Goal: Information Seeking & Learning: Learn about a topic

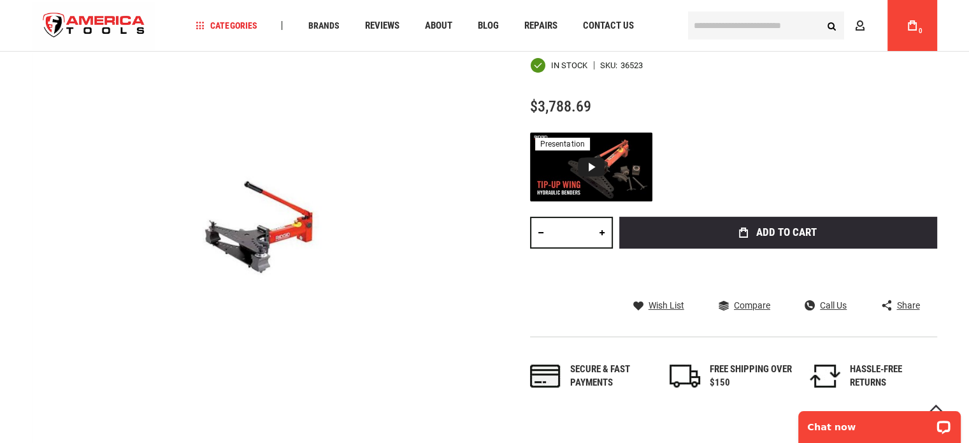
scroll to position [127, 0]
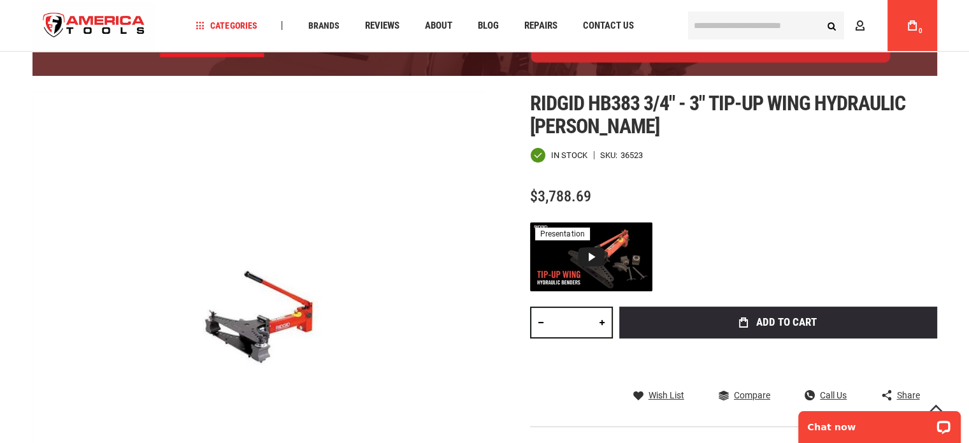
drag, startPoint x: 699, startPoint y: 154, endPoint x: 702, endPoint y: 143, distance: 11.1
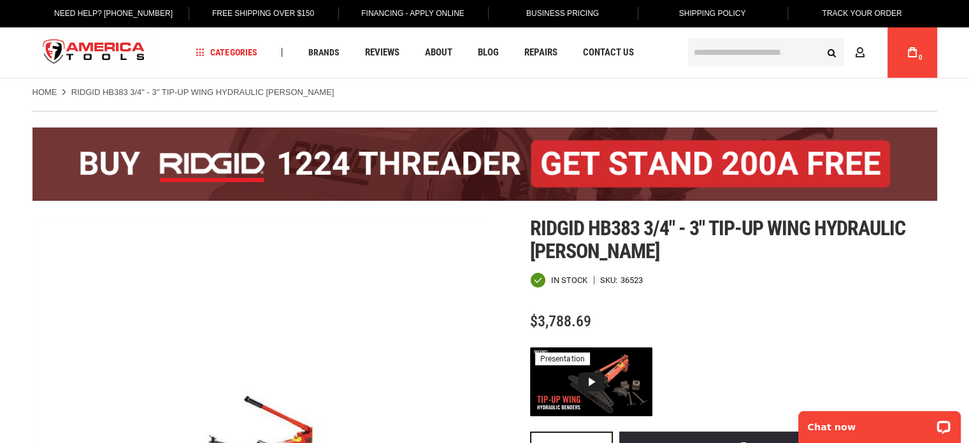
scroll to position [0, 0]
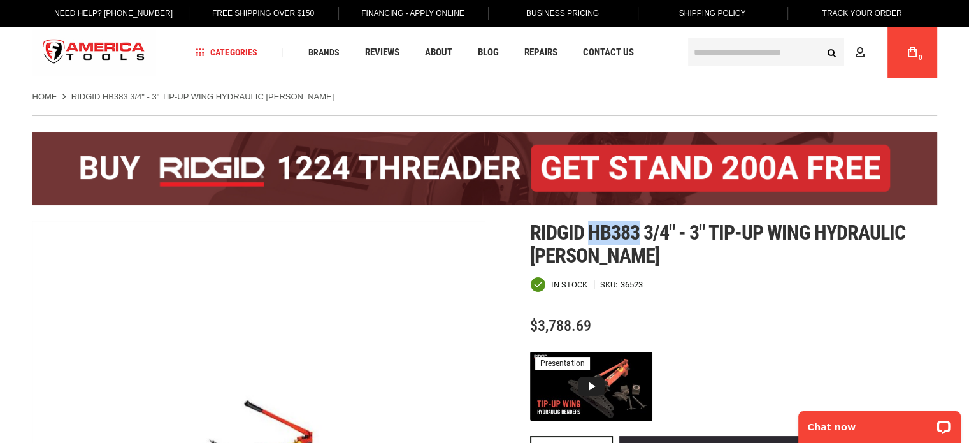
drag, startPoint x: 591, startPoint y: 233, endPoint x: 635, endPoint y: 233, distance: 43.3
click at [635, 233] on span "Ridgid hb383 3/4" - 3" tip-up wing hydraulic bender" at bounding box center [718, 244] width 376 height 47
copy span "hb383"
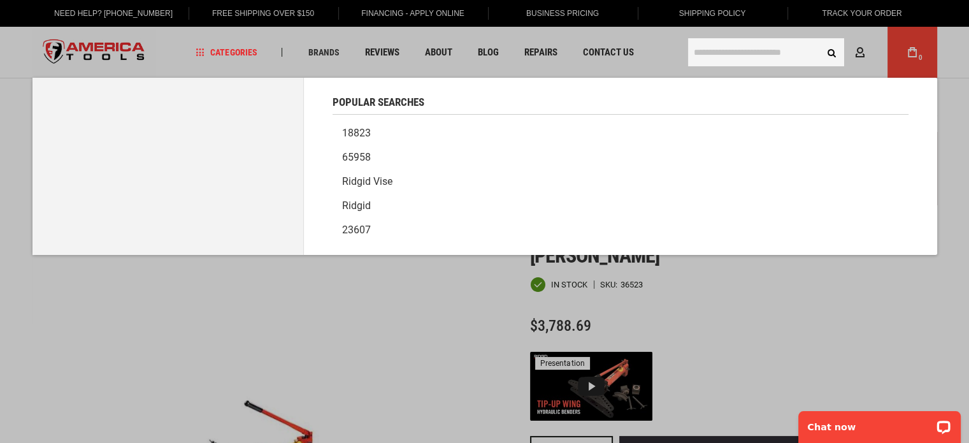
click at [749, 48] on input "text" at bounding box center [766, 52] width 156 height 28
paste input "*****"
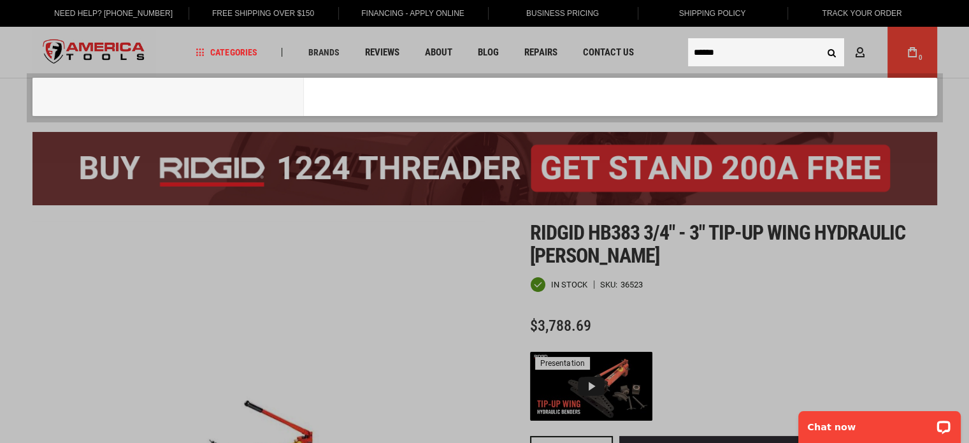
type input "******"
click at [820, 40] on button "Search" at bounding box center [832, 52] width 24 height 24
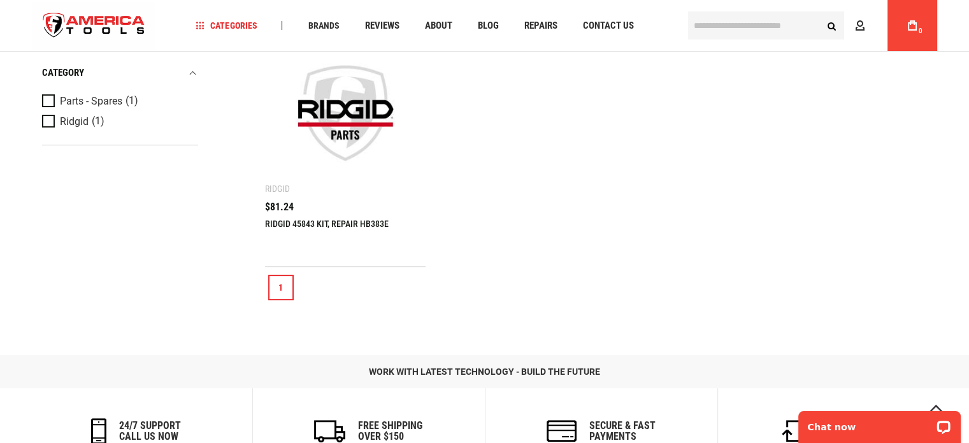
scroll to position [127, 0]
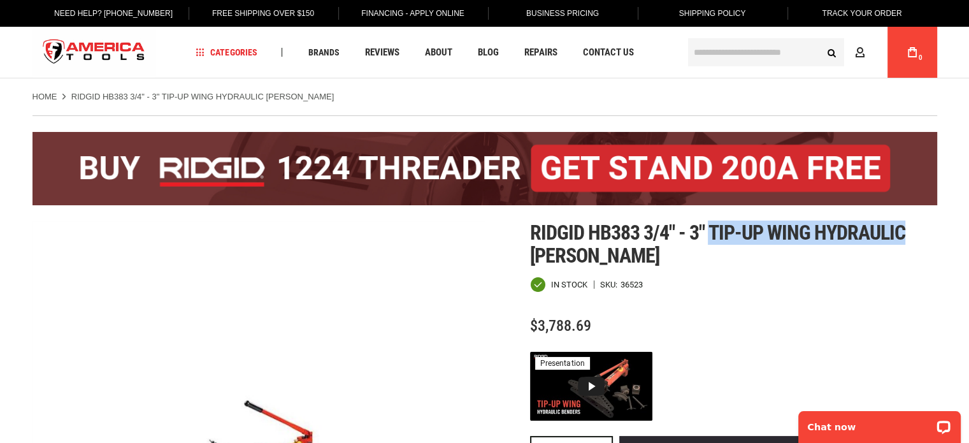
drag, startPoint x: 709, startPoint y: 229, endPoint x: 905, endPoint y: 226, distance: 196.3
click at [905, 226] on span "Ridgid hb383 3/4" - 3" tip-up wing hydraulic bender" at bounding box center [718, 244] width 376 height 47
copy span "tip-up wing hydraulic"
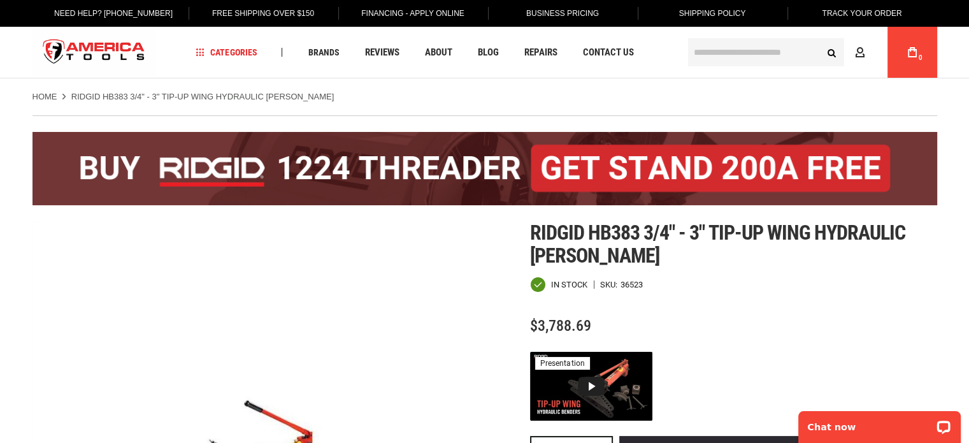
click at [739, 45] on input "text" at bounding box center [766, 52] width 156 height 28
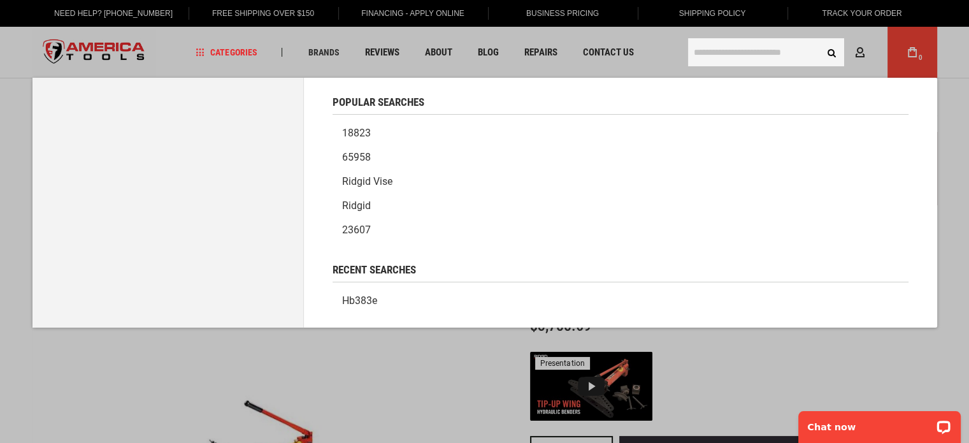
paste input "**********"
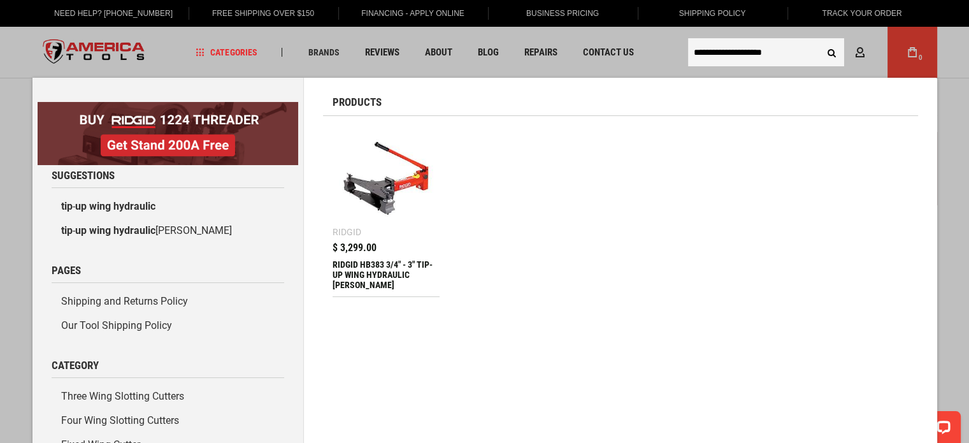
type input "**********"
click at [820, 40] on button "Search" at bounding box center [832, 52] width 24 height 24
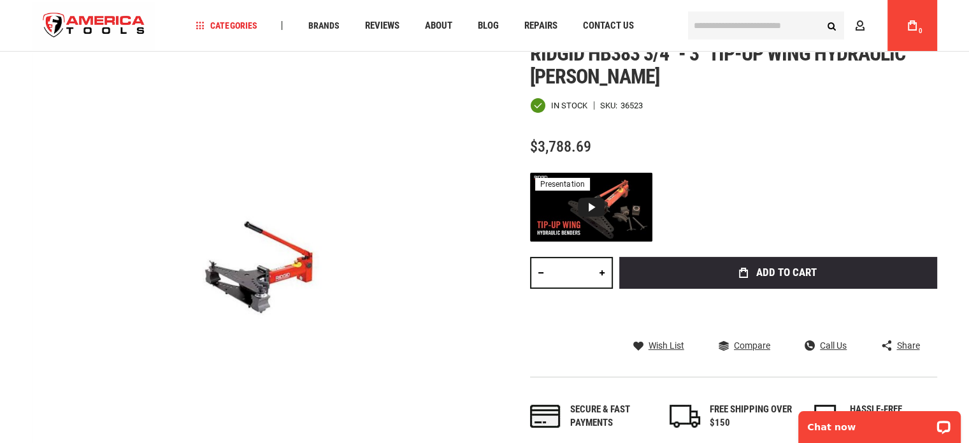
scroll to position [64, 0]
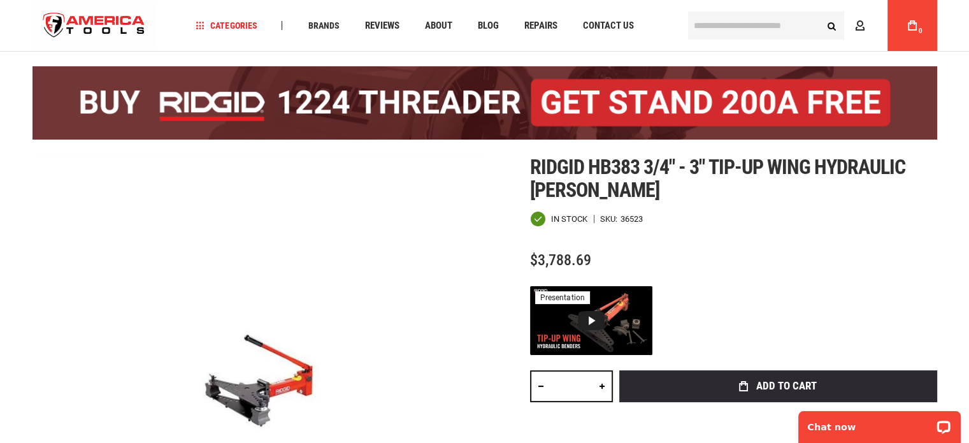
click at [723, 15] on input "text" at bounding box center [766, 25] width 156 height 28
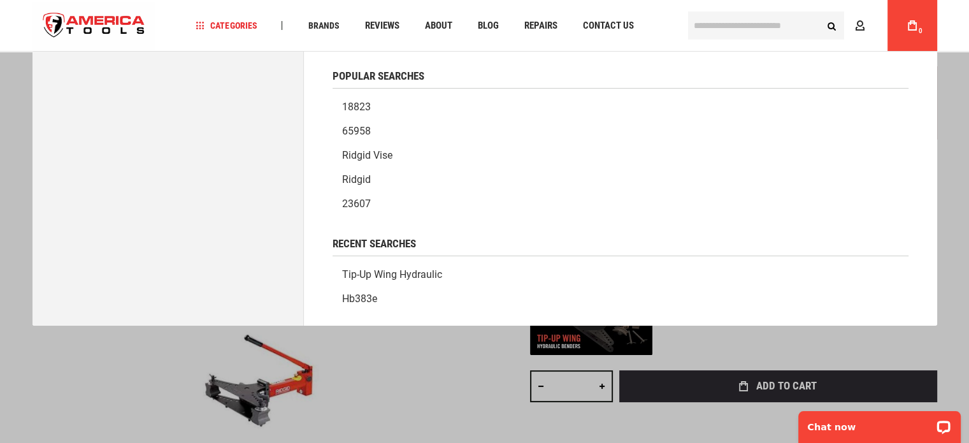
paste input "*****"
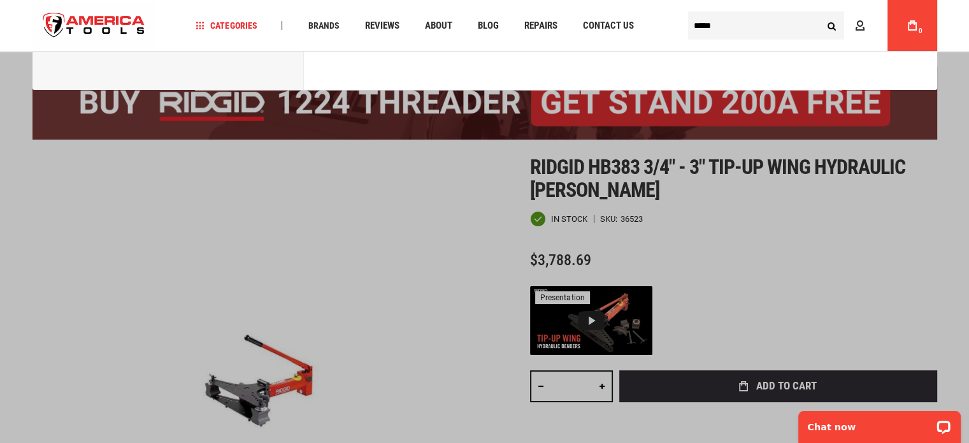
type input "*****"
click at [820, 13] on button "Search" at bounding box center [832, 25] width 24 height 24
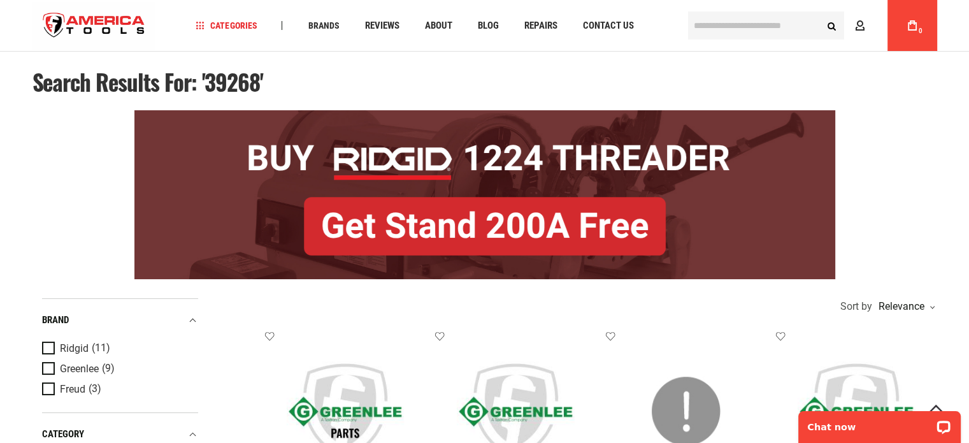
scroll to position [127, 0]
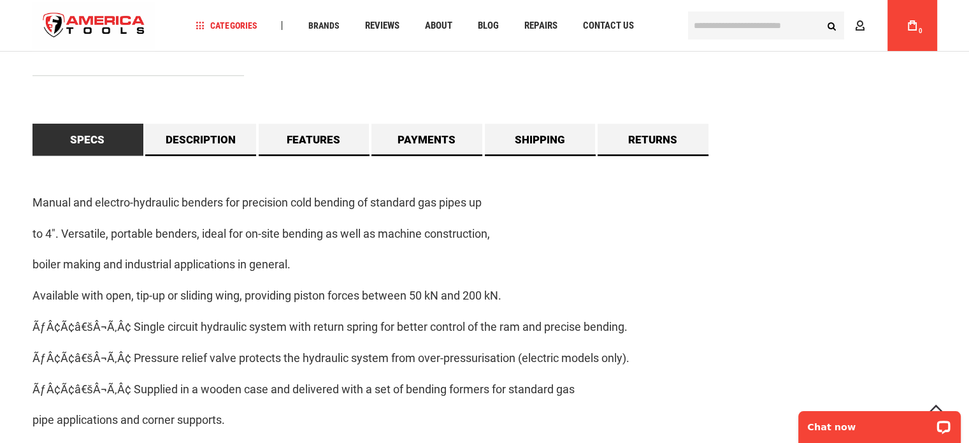
scroll to position [1083, 0]
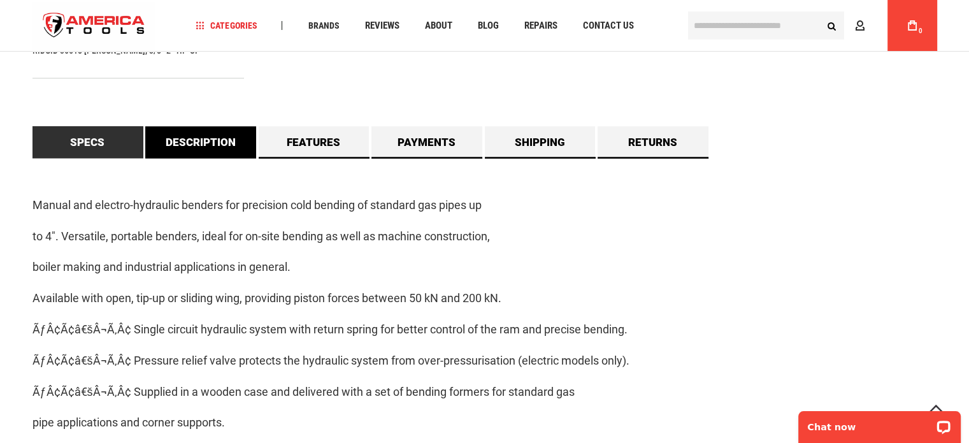
click at [192, 140] on link "Description" at bounding box center [200, 142] width 111 height 32
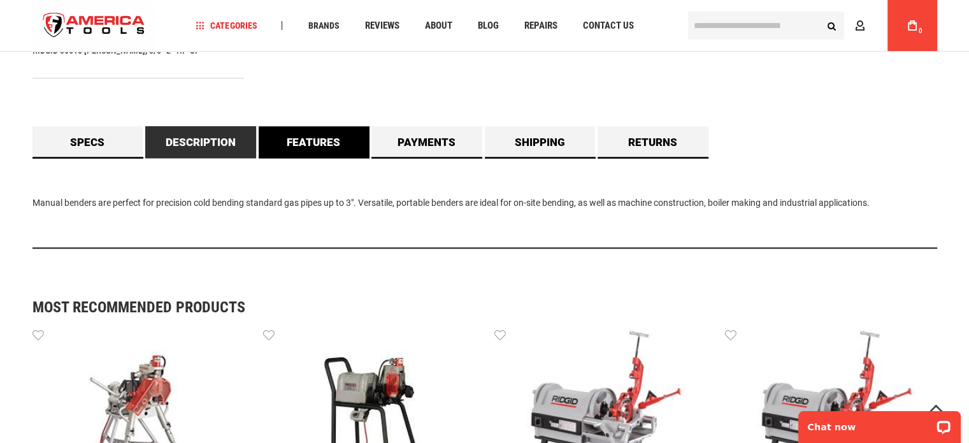
click at [307, 144] on link "Features" at bounding box center [314, 142] width 111 height 32
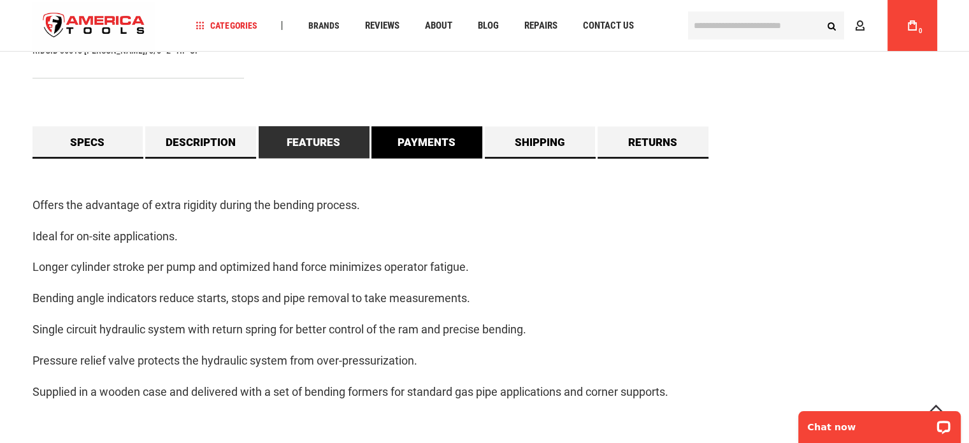
click at [466, 134] on link "Payments" at bounding box center [427, 142] width 111 height 32
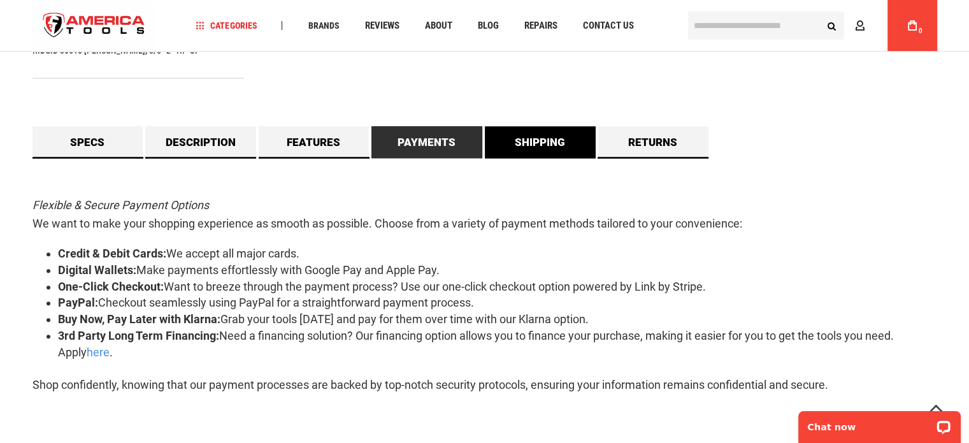
click at [514, 136] on link "Shipping" at bounding box center [540, 142] width 111 height 32
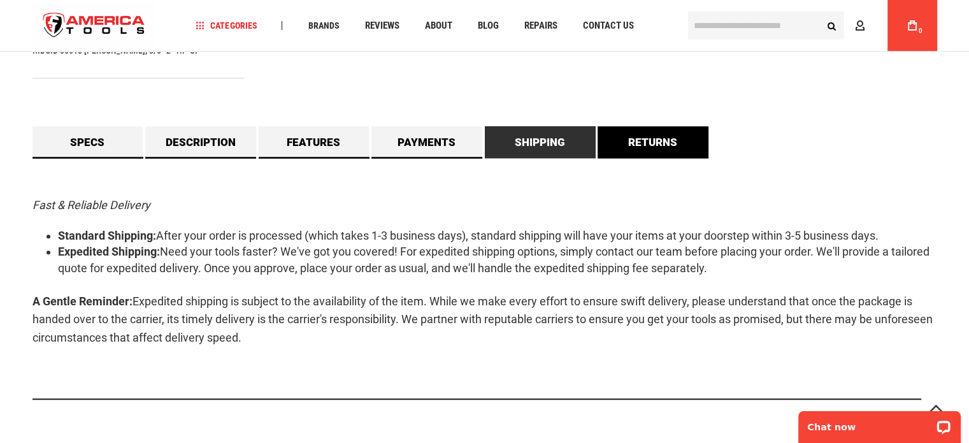
click at [624, 134] on link "Returns" at bounding box center [653, 142] width 111 height 32
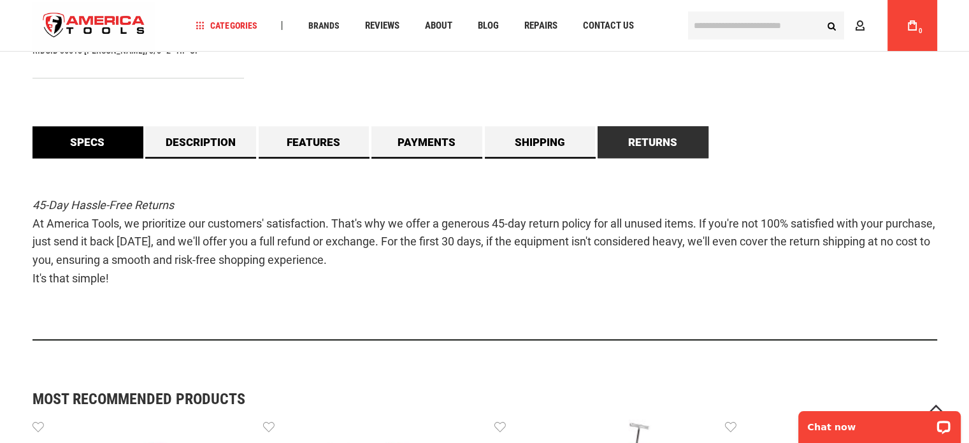
click at [111, 126] on link "Specs" at bounding box center [88, 142] width 111 height 32
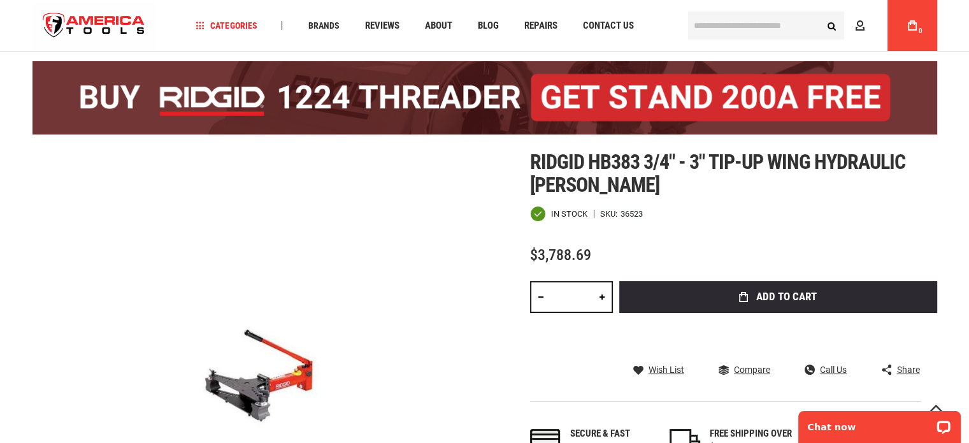
scroll to position [64, 0]
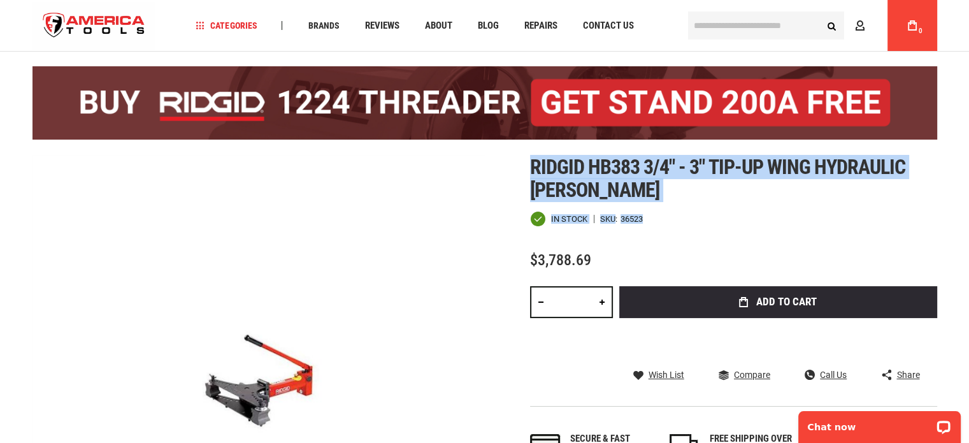
drag, startPoint x: 645, startPoint y: 219, endPoint x: 530, endPoint y: 171, distance: 124.0
click at [530, 171] on div "Ridgid hb383 3/4" - 3" tip-up wing hydraulic bender In stock SKU 36523 $3,788.6…" at bounding box center [733, 321] width 407 height 330
click at [691, 197] on h1 "Ridgid hb383 3/4" - 3" tip-up wing hydraulic bender" at bounding box center [733, 179] width 407 height 46
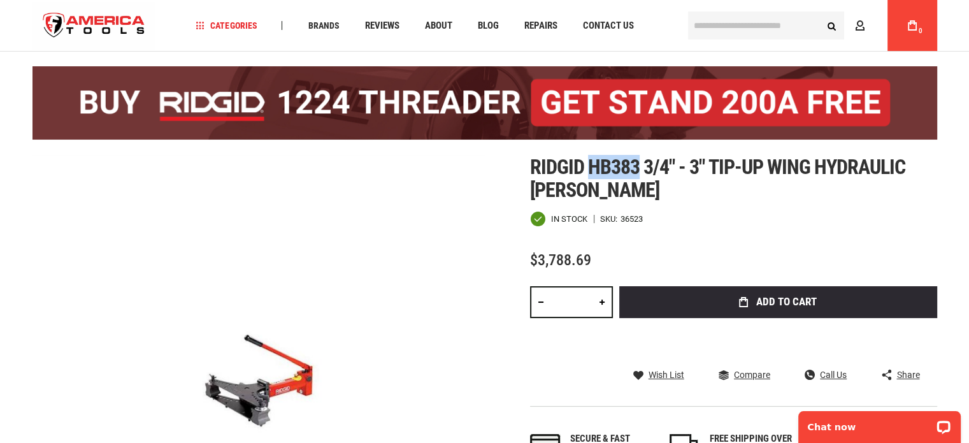
drag, startPoint x: 590, startPoint y: 169, endPoint x: 635, endPoint y: 166, distance: 45.4
click at [635, 166] on span "Ridgid hb383 3/4" - 3" tip-up wing hydraulic bender" at bounding box center [718, 178] width 376 height 47
click at [660, 191] on h1 "Ridgid hb383 3/4" - 3" tip-up wing hydraulic bender" at bounding box center [733, 179] width 407 height 46
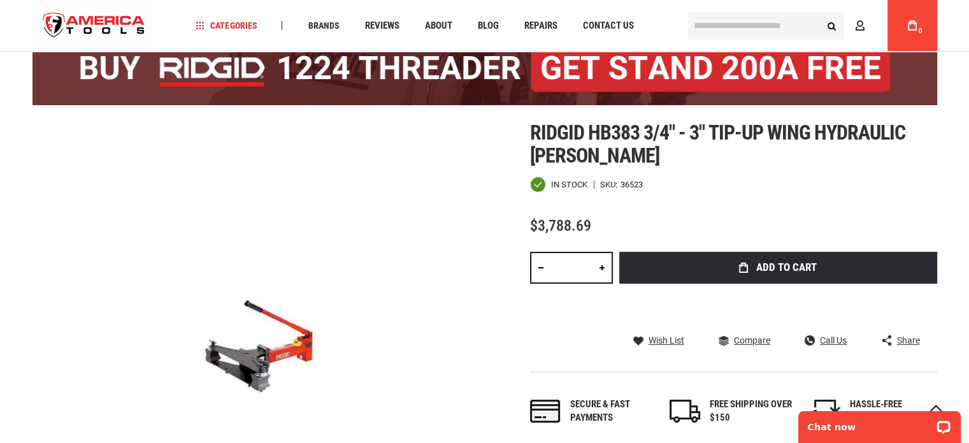
scroll to position [101, 0]
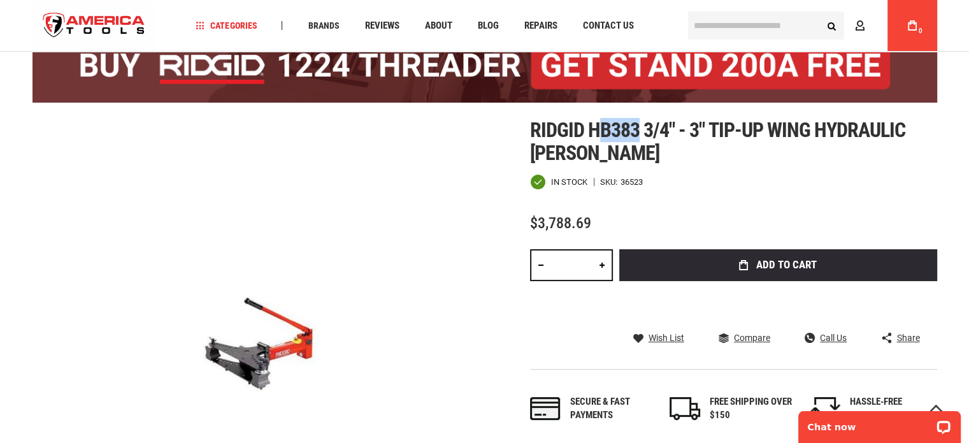
drag, startPoint x: 595, startPoint y: 129, endPoint x: 641, endPoint y: 120, distance: 47.3
click at [641, 120] on span "Ridgid hb383 3/4" - 3" tip-up wing hydraulic bender" at bounding box center [718, 141] width 376 height 47
click at [661, 163] on h1 "Ridgid hb383 3/4" - 3" tip-up wing hydraulic bender" at bounding box center [733, 142] width 407 height 46
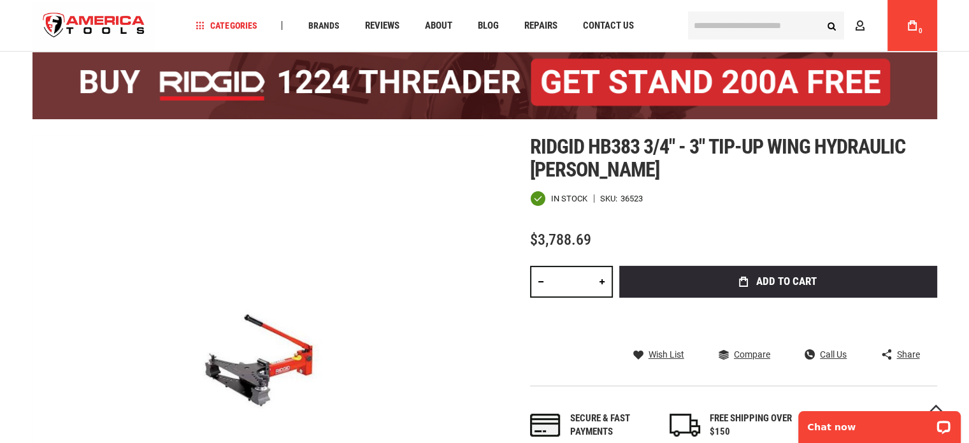
scroll to position [84, 0]
drag, startPoint x: 641, startPoint y: 150, endPoint x: 593, endPoint y: 147, distance: 48.6
click at [593, 147] on span "Ridgid hb383 3/4" - 3" tip-up wing hydraulic bender" at bounding box center [718, 157] width 376 height 47
click at [634, 171] on h1 "Ridgid hb383 3/4" - 3" tip-up wing hydraulic bender" at bounding box center [733, 158] width 407 height 46
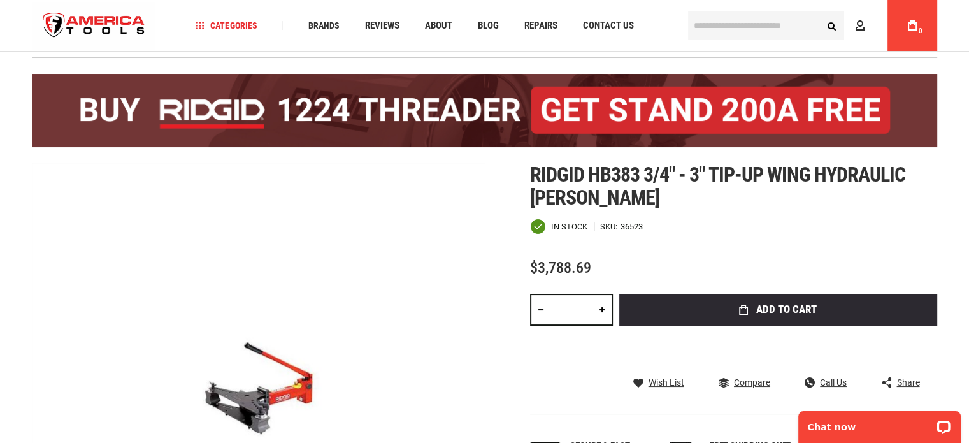
scroll to position [56, 0]
